Goal: Information Seeking & Learning: Learn about a topic

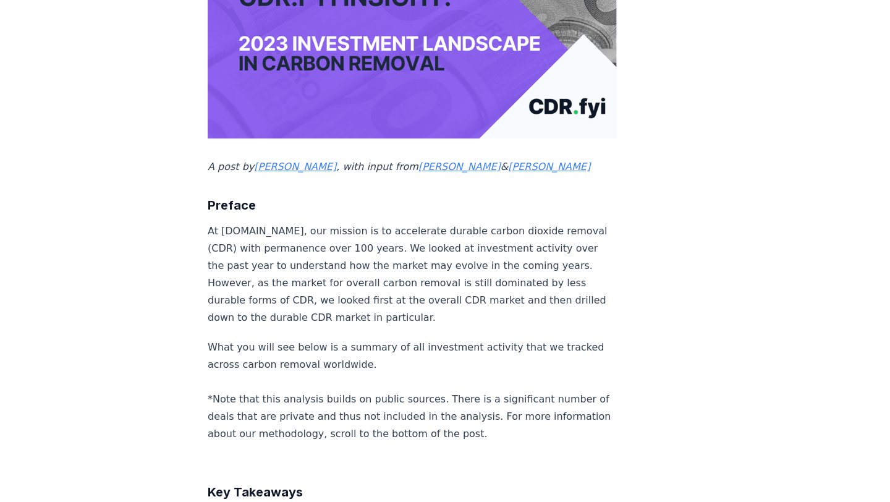
scroll to position [295, 0]
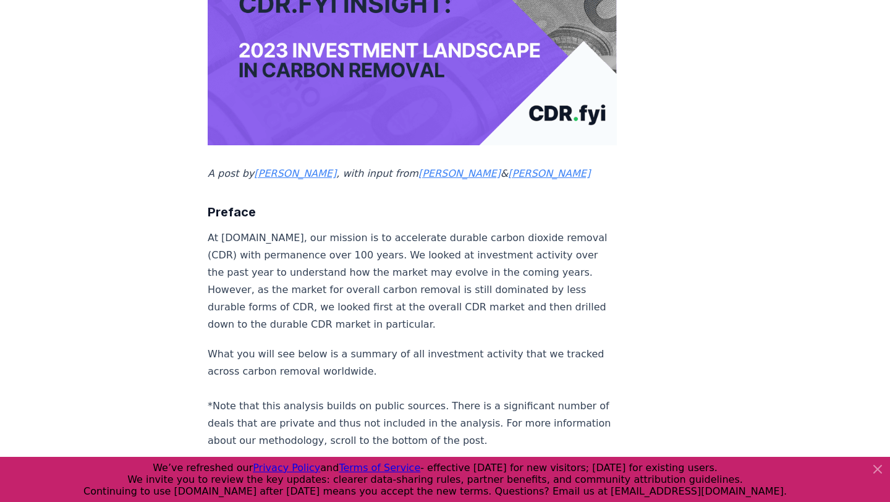
drag, startPoint x: 202, startPoint y: 232, endPoint x: 369, endPoint y: 253, distance: 168.1
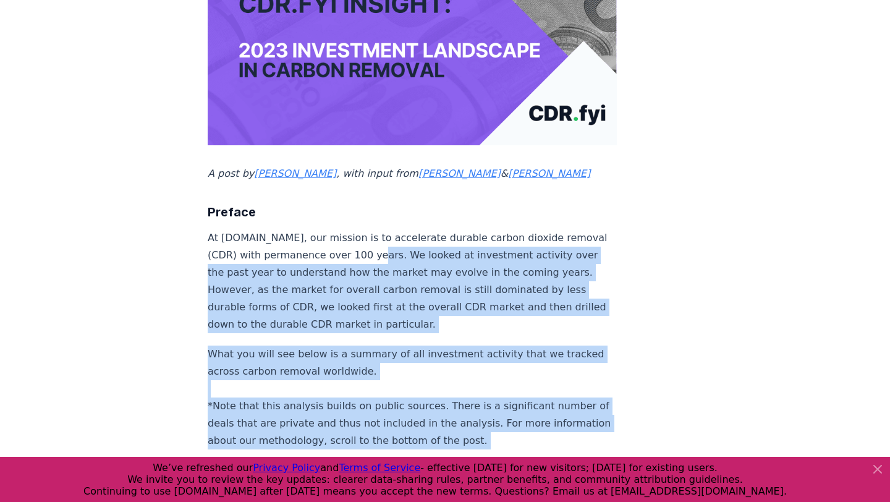
drag, startPoint x: 342, startPoint y: 251, endPoint x: 604, endPoint y: 434, distance: 320.3
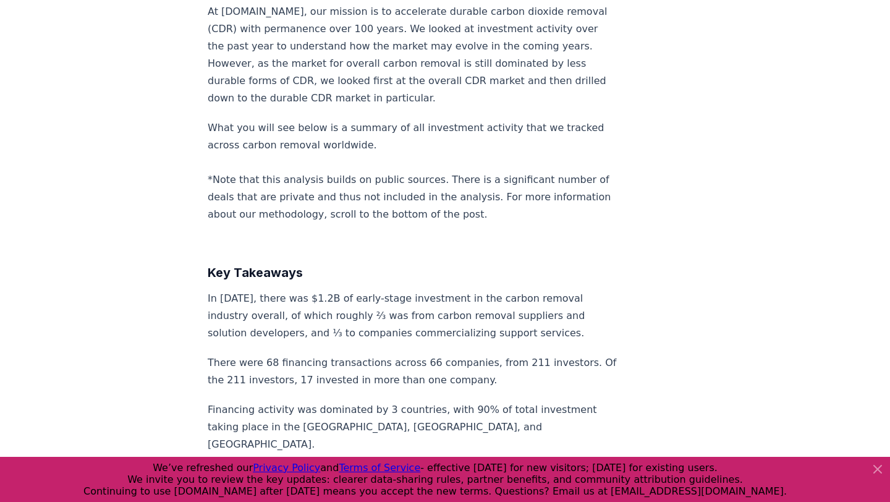
scroll to position [547, 0]
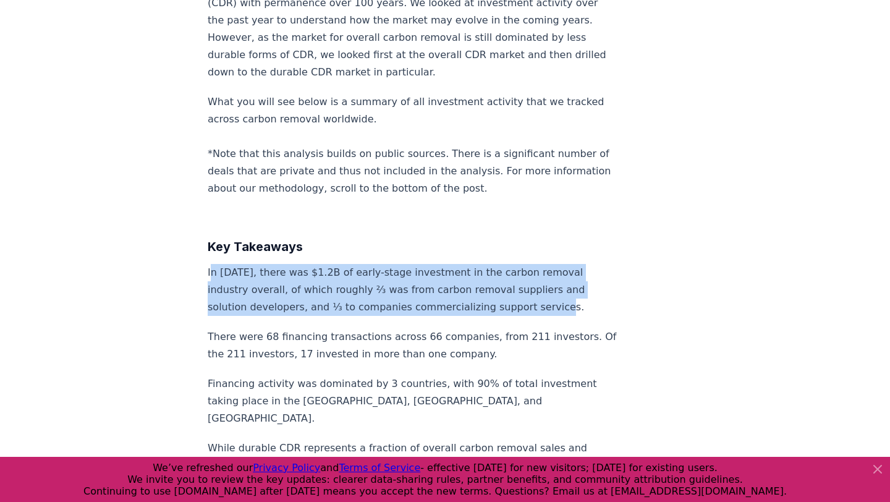
drag, startPoint x: 211, startPoint y: 244, endPoint x: 590, endPoint y: 282, distance: 381.2
click at [590, 282] on p "In [DATE], there was $1.2B of early-stage investment in the carbon removal indu…" at bounding box center [412, 290] width 409 height 52
drag, startPoint x: 586, startPoint y: 305, endPoint x: 234, endPoint y: 232, distance: 359.6
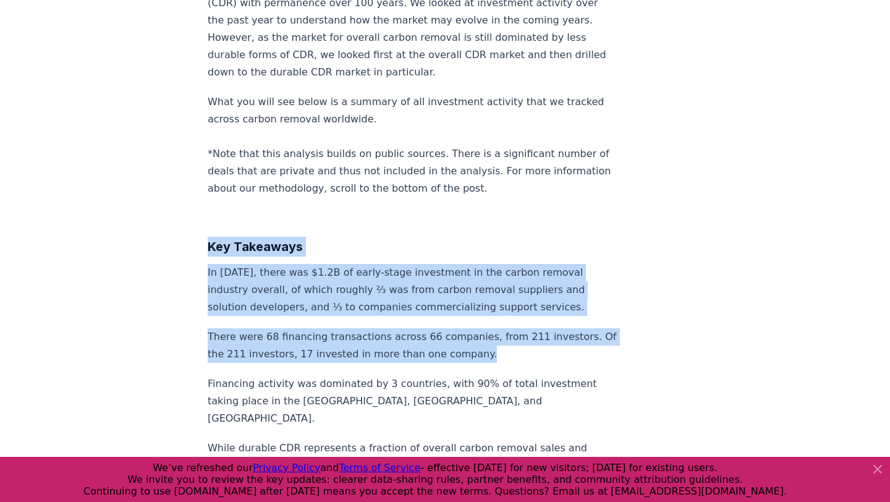
drag, startPoint x: 208, startPoint y: 227, endPoint x: 435, endPoint y: 329, distance: 248.4
click at [435, 329] on p "There were 68 financing transactions across 66 companies, from 211 investors. O…" at bounding box center [412, 345] width 409 height 35
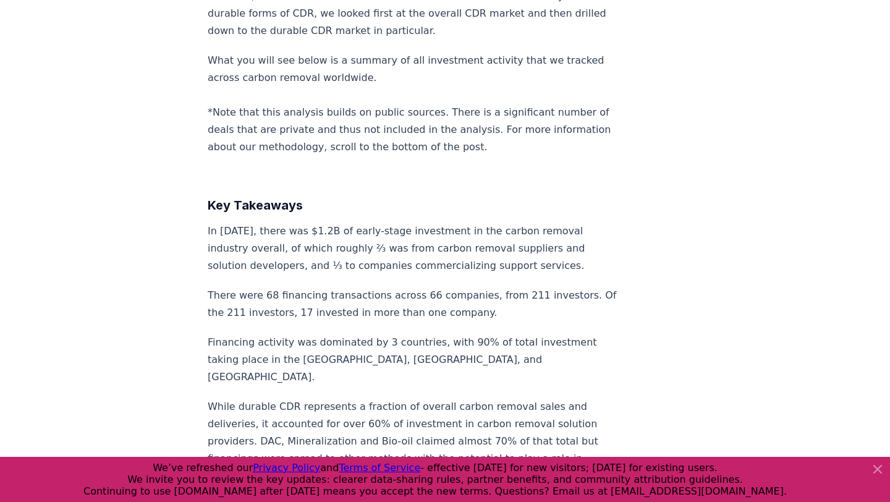
scroll to position [589, 0]
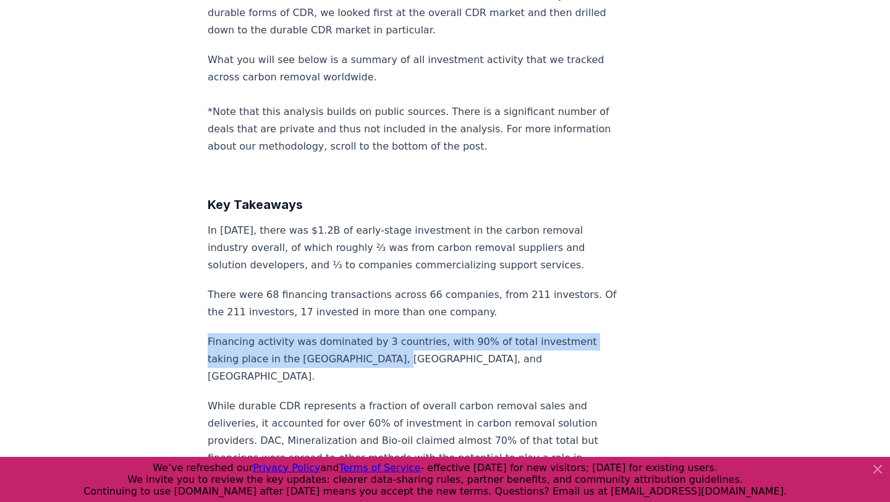
drag, startPoint x: 193, startPoint y: 322, endPoint x: 462, endPoint y: 335, distance: 269.1
click at [462, 335] on p "Financing activity was dominated by 3 countries, with 90% of total investment t…" at bounding box center [412, 359] width 409 height 52
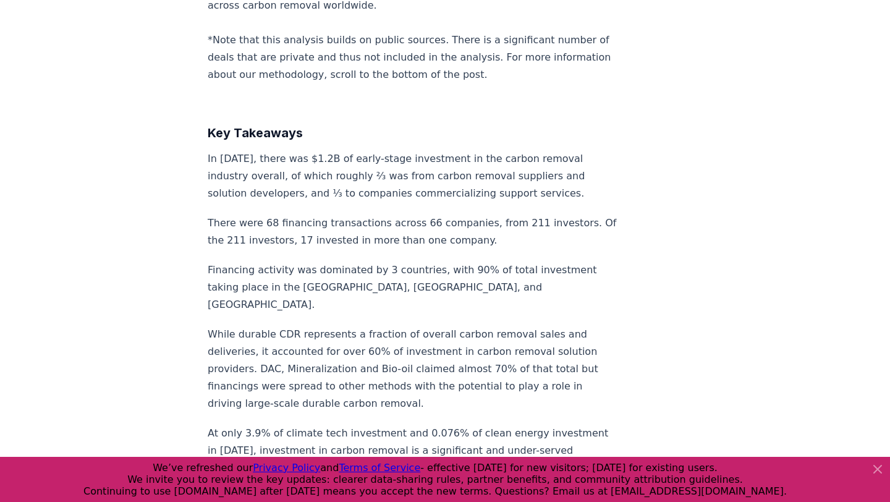
scroll to position [662, 0]
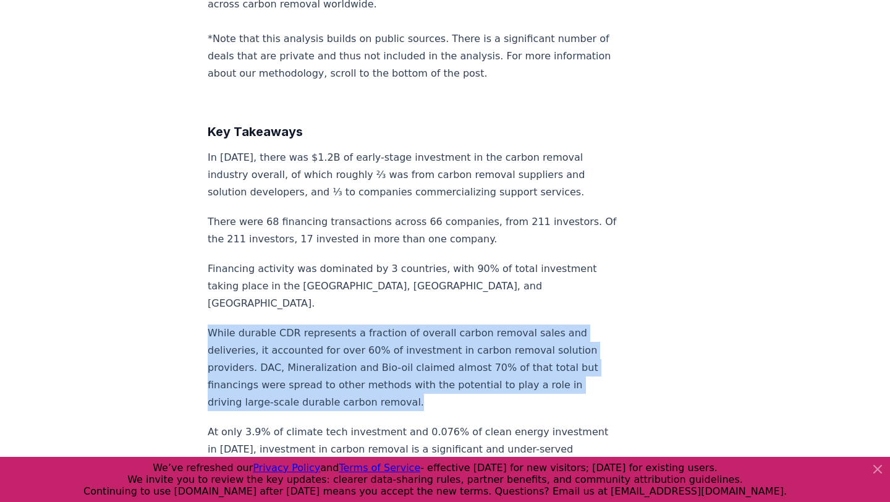
drag, startPoint x: 206, startPoint y: 288, endPoint x: 337, endPoint y: 363, distance: 150.8
click at [337, 363] on p "While durable CDR represents a fraction of overall carbon removal sales and del…" at bounding box center [412, 367] width 409 height 86
drag, startPoint x: 208, startPoint y: 298, endPoint x: 315, endPoint y: 366, distance: 127.5
click at [315, 366] on p "While durable CDR represents a fraction of overall carbon removal sales and del…" at bounding box center [412, 367] width 409 height 86
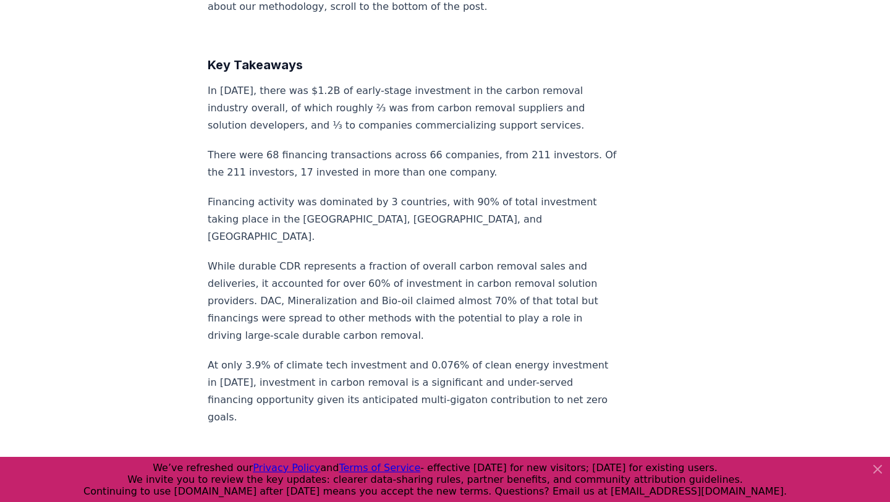
scroll to position [730, 0]
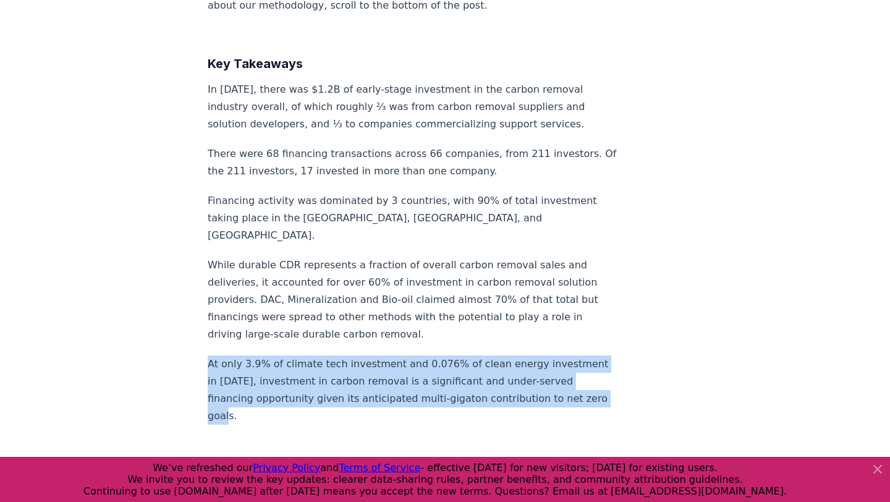
drag, startPoint x: 206, startPoint y: 327, endPoint x: 502, endPoint y: 378, distance: 300.9
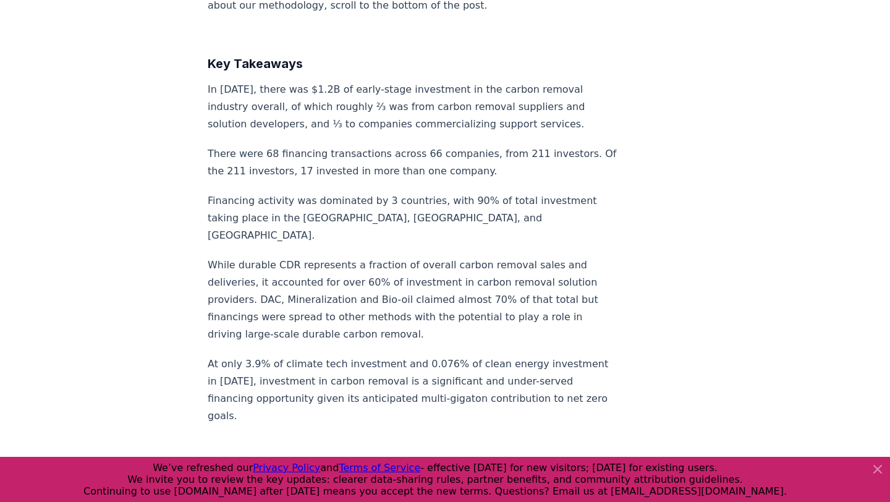
scroll to position [857, 0]
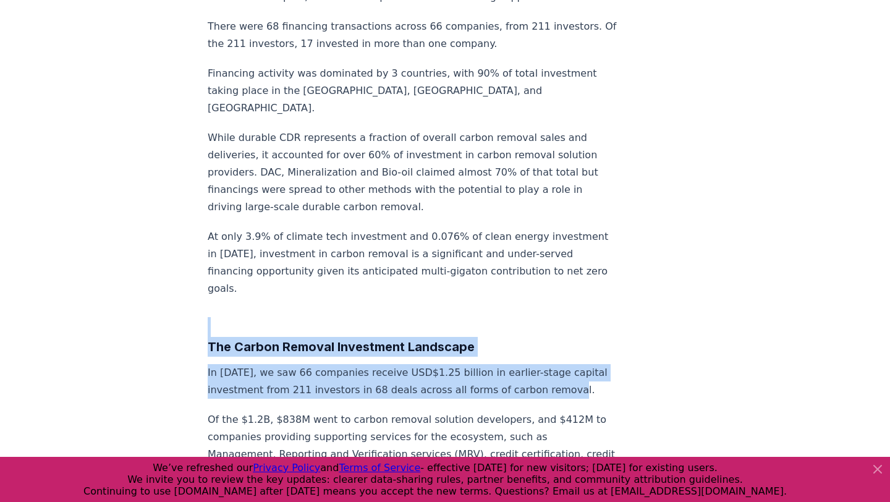
drag, startPoint x: 166, startPoint y: 276, endPoint x: 525, endPoint y: 334, distance: 362.9
click at [525, 364] on p "In [DATE], we saw 66 companies receive USD$1.25 billion in earlier-stage capita…" at bounding box center [412, 381] width 409 height 35
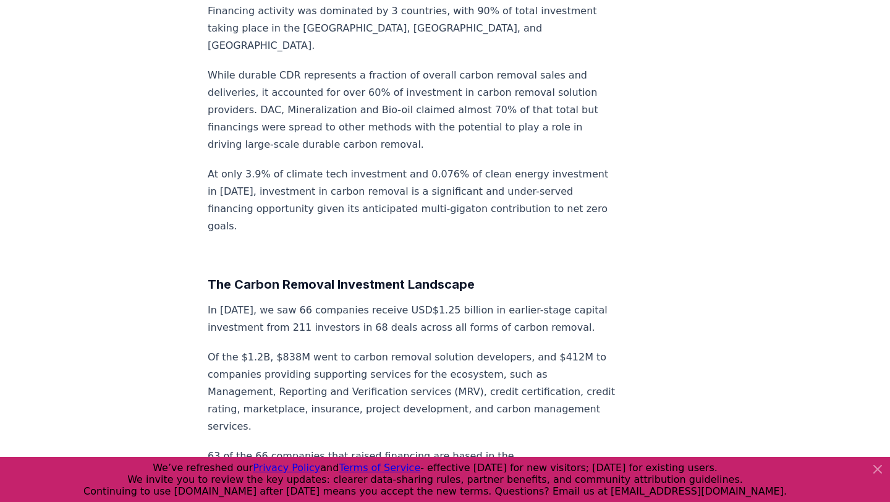
scroll to position [931, 0]
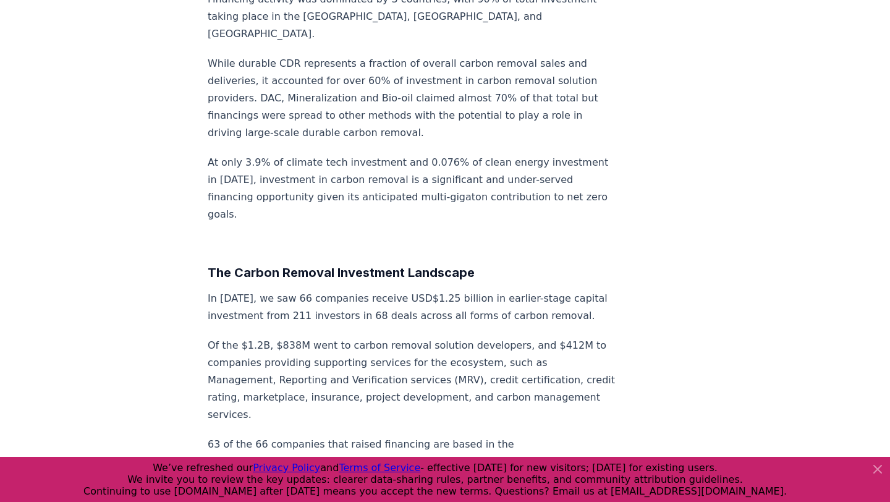
drag, startPoint x: 704, startPoint y: 308, endPoint x: 628, endPoint y: 308, distance: 75.4
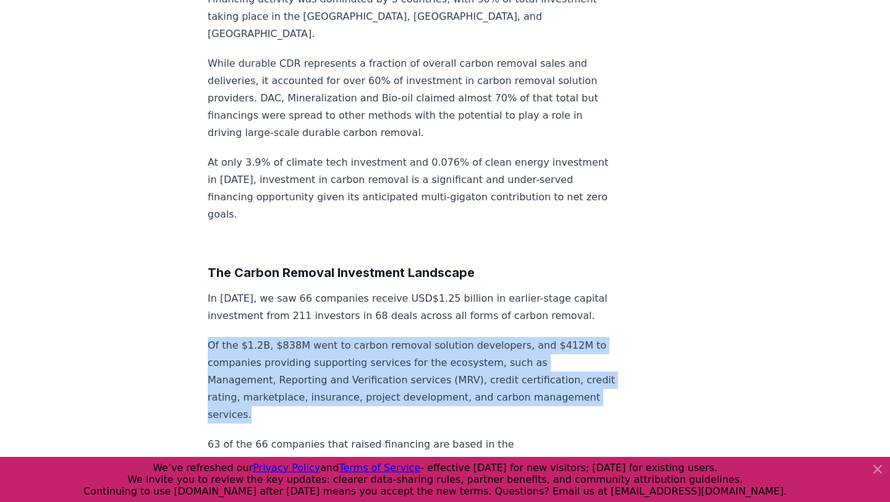
drag, startPoint x: 193, startPoint y: 297, endPoint x: 550, endPoint y: 347, distance: 360.0
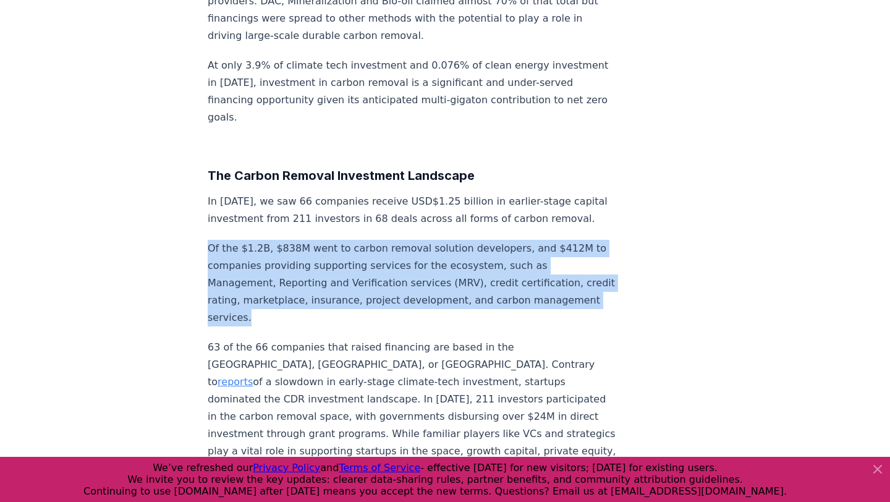
scroll to position [1030, 0]
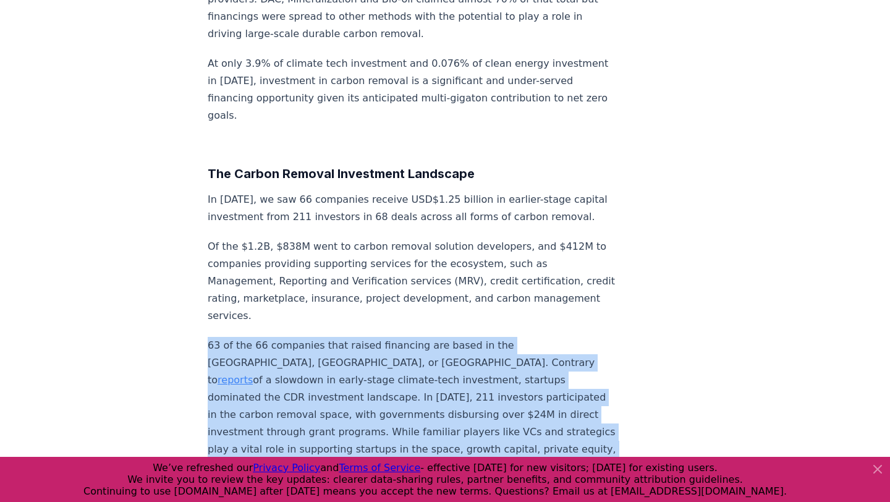
drag, startPoint x: 189, startPoint y: 266, endPoint x: 616, endPoint y: 383, distance: 442.6
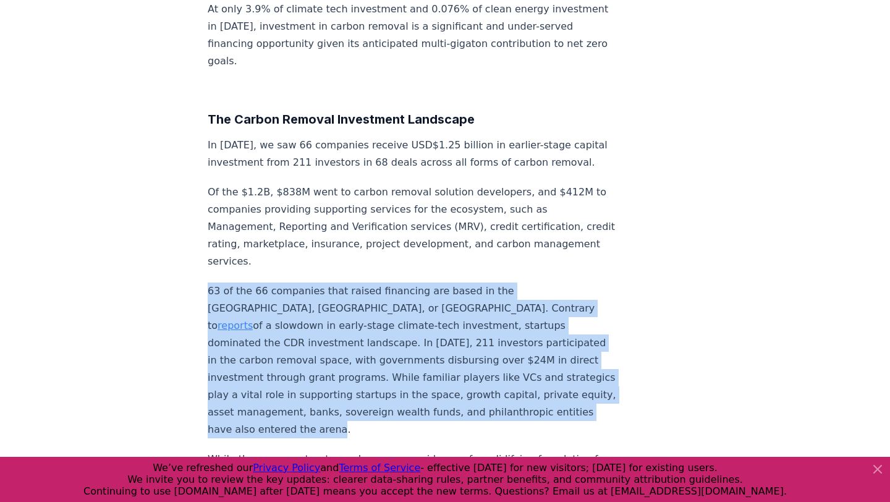
scroll to position [1088, 0]
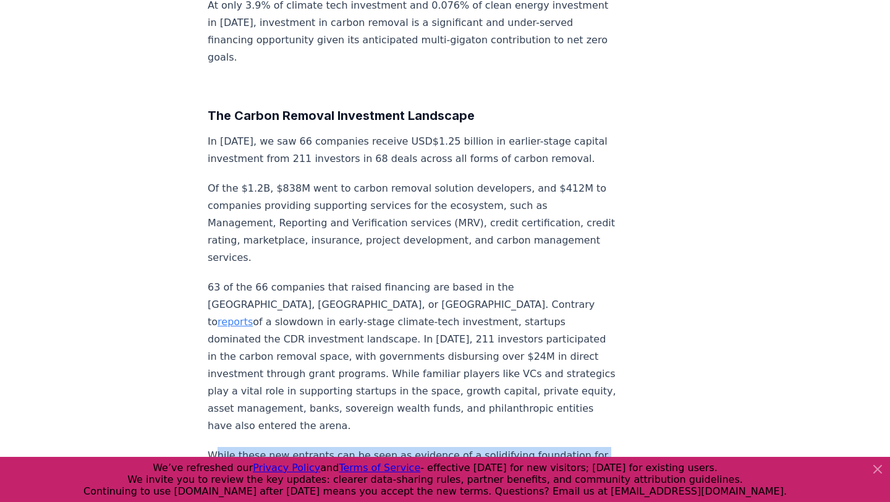
drag, startPoint x: 216, startPoint y: 348, endPoint x: 630, endPoint y: 434, distance: 422.0
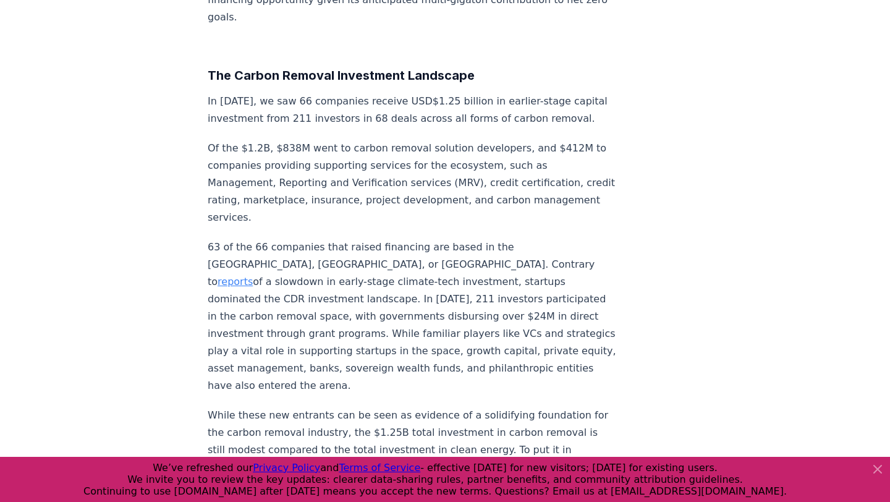
scroll to position [1133, 0]
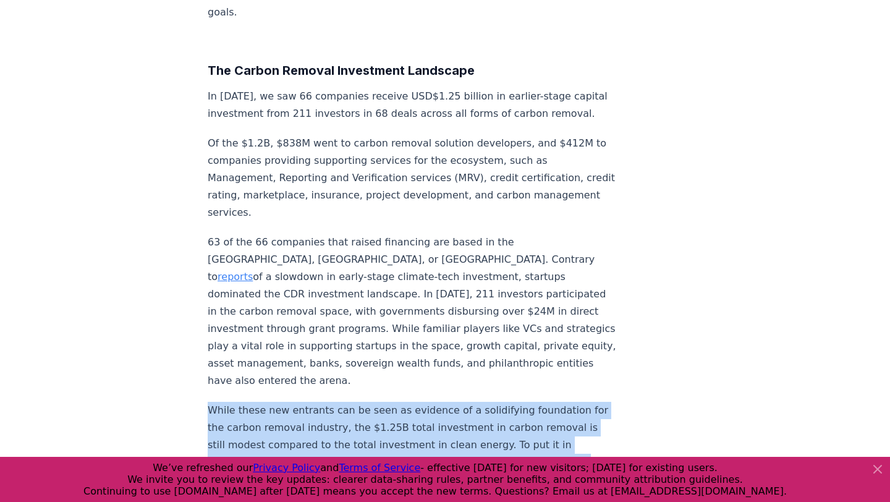
drag, startPoint x: 197, startPoint y: 290, endPoint x: 508, endPoint y: 436, distance: 343.6
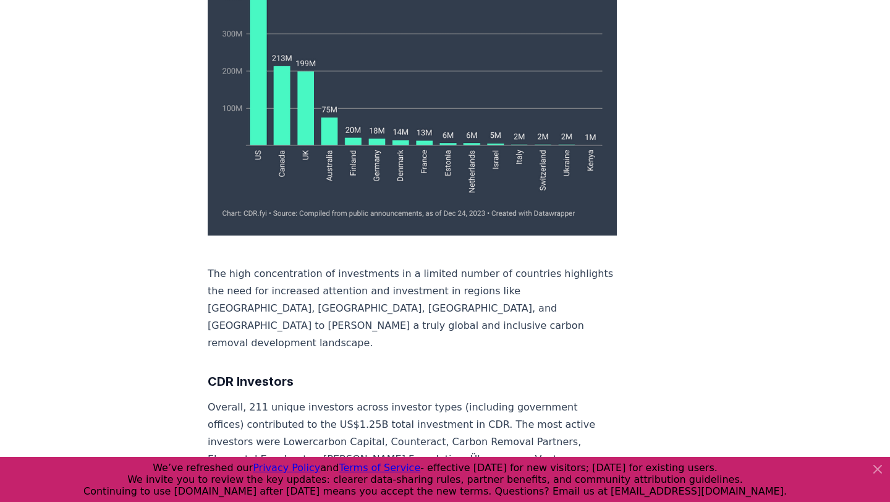
scroll to position [6581, 0]
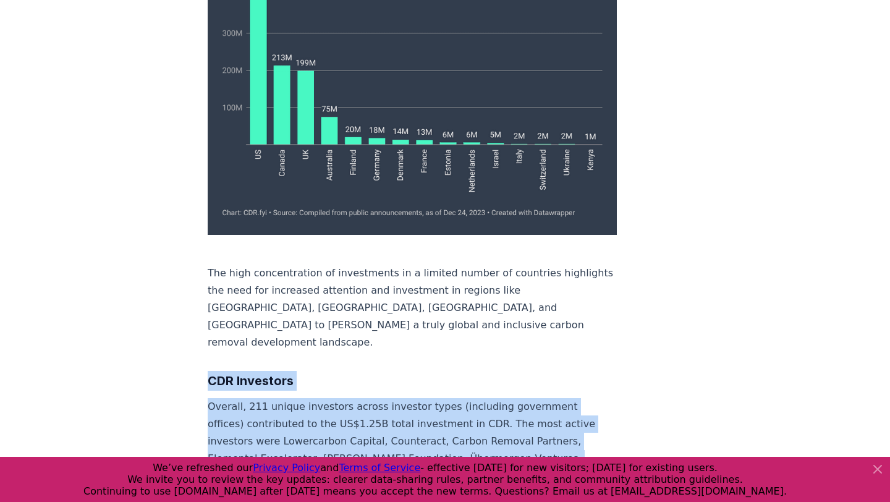
drag, startPoint x: 189, startPoint y: 83, endPoint x: 490, endPoint y: 249, distance: 343.7
click at [490, 398] on p "Overall, 211 unique investors across investor types (including government offic…" at bounding box center [412, 484] width 409 height 173
drag, startPoint x: 205, startPoint y: 108, endPoint x: 344, endPoint y: 245, distance: 195.7
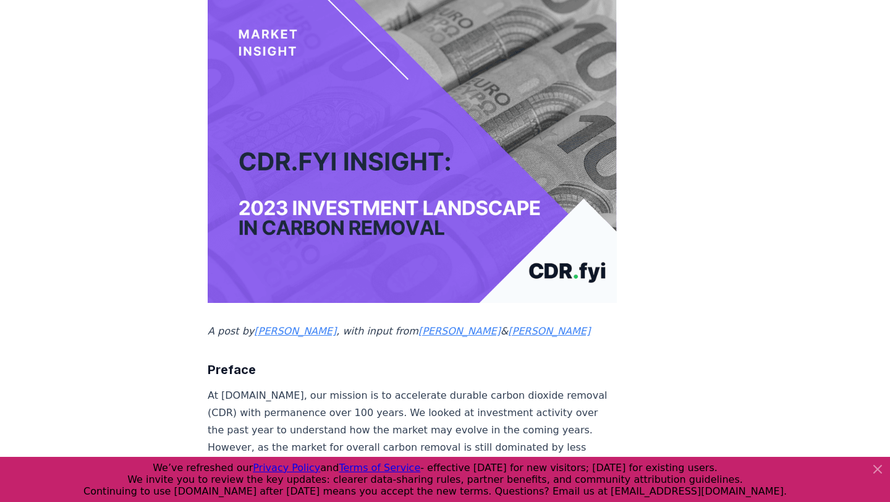
scroll to position [152, 0]
